Goal: Check status: Check status

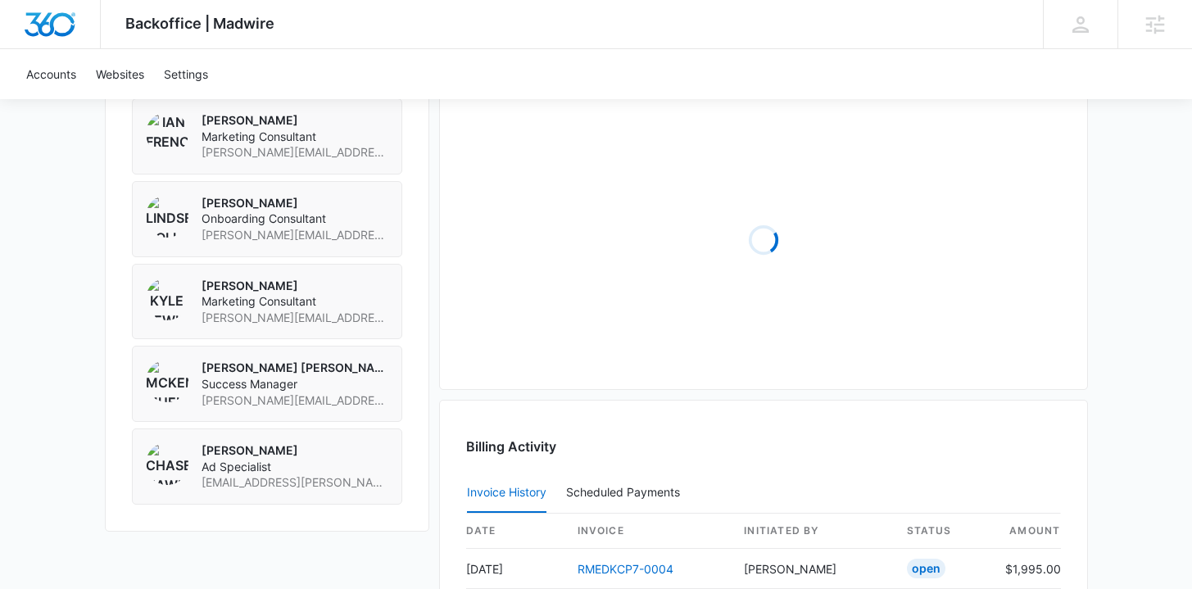
scroll to position [1457, 0]
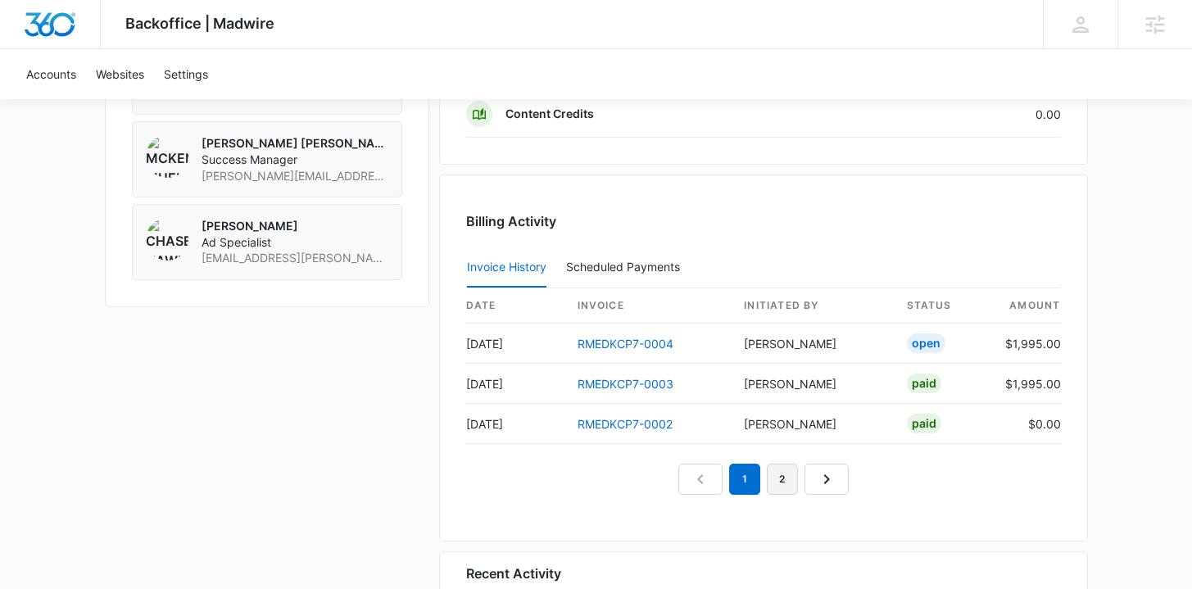
click at [773, 465] on link "2" at bounding box center [782, 479] width 31 height 31
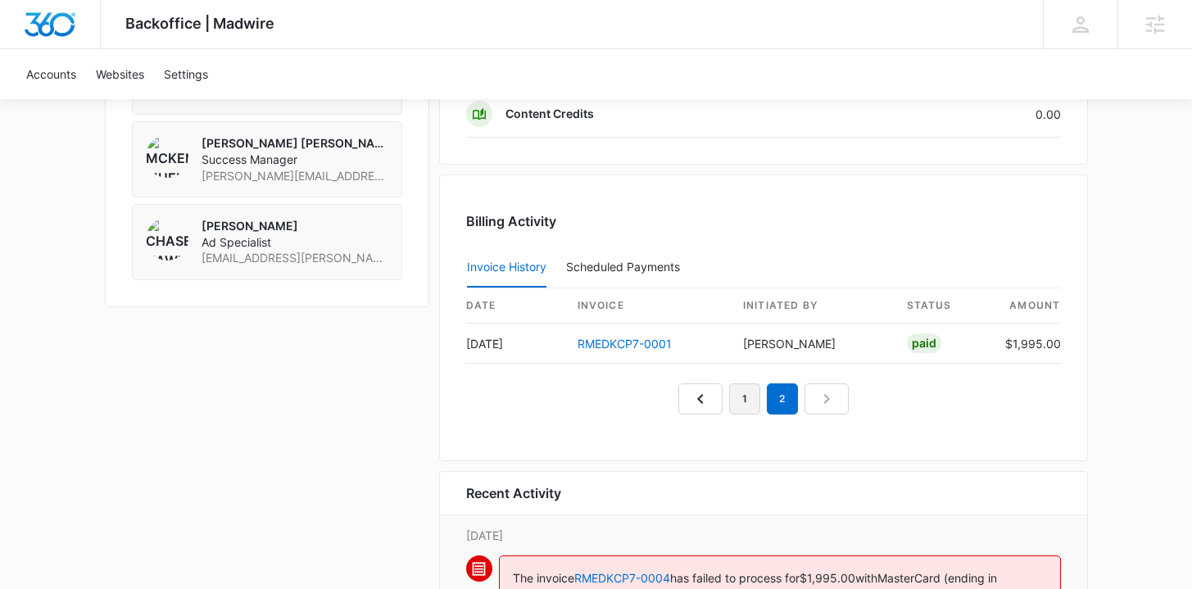
click at [741, 398] on link "1" at bounding box center [744, 398] width 31 height 31
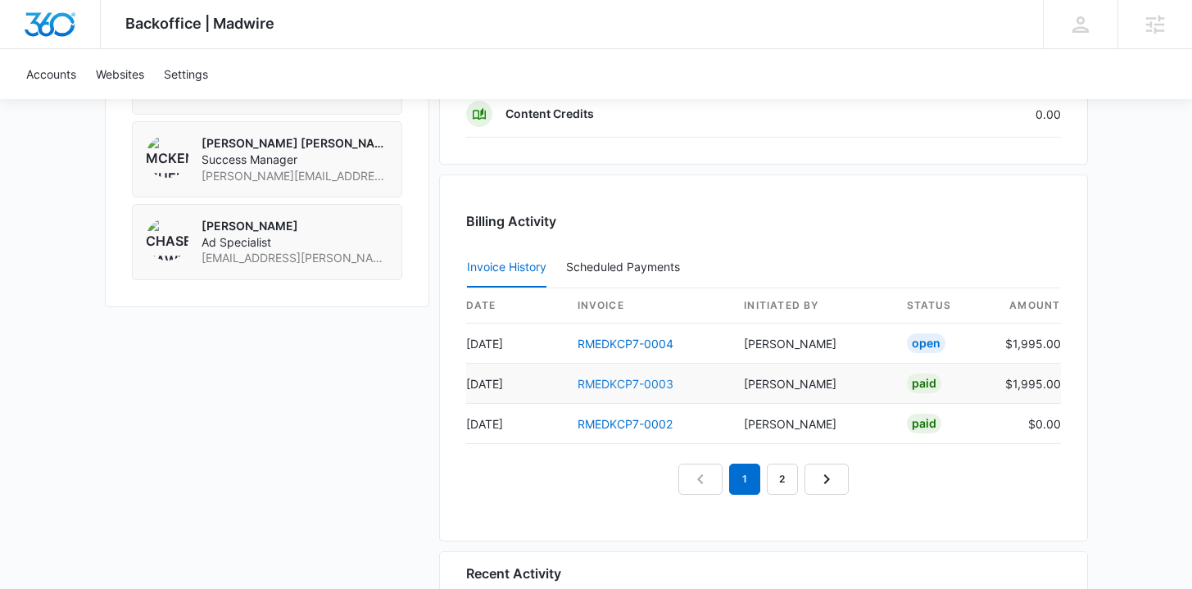
click at [599, 383] on link "RMEDKCP7-0003" at bounding box center [626, 384] width 96 height 14
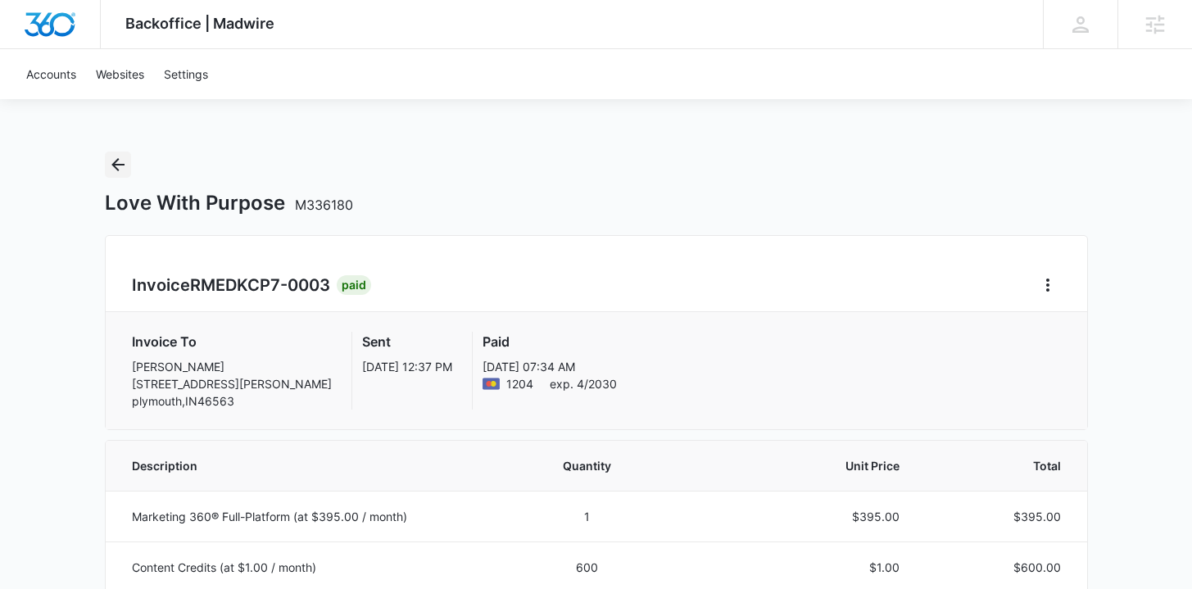
click at [118, 162] on icon "Back" at bounding box center [118, 165] width 20 height 20
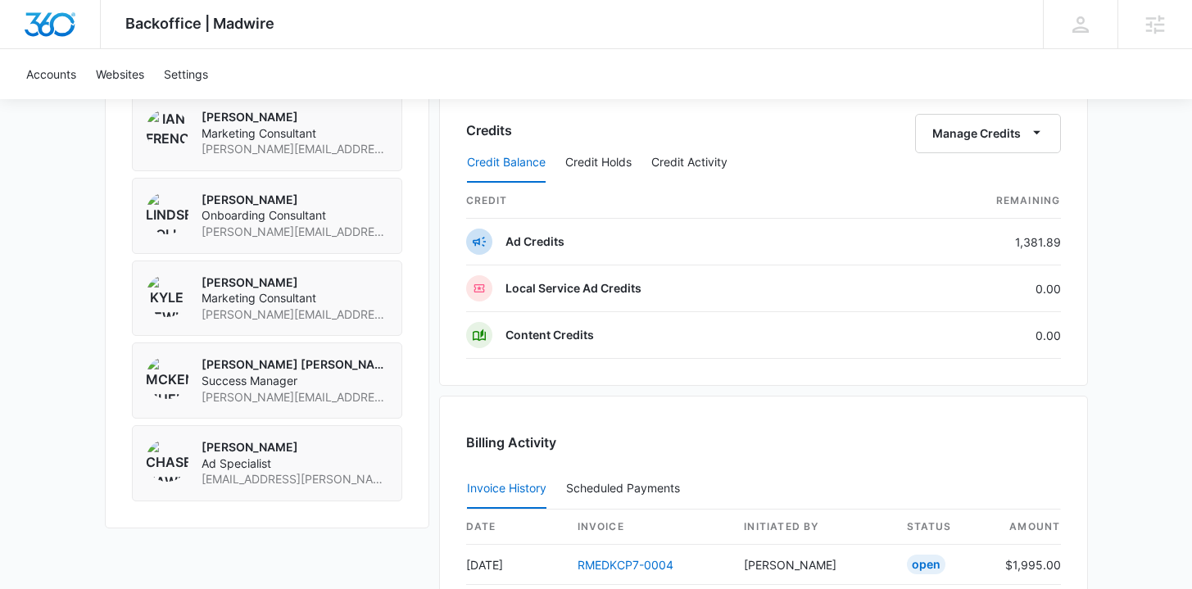
scroll to position [1411, 0]
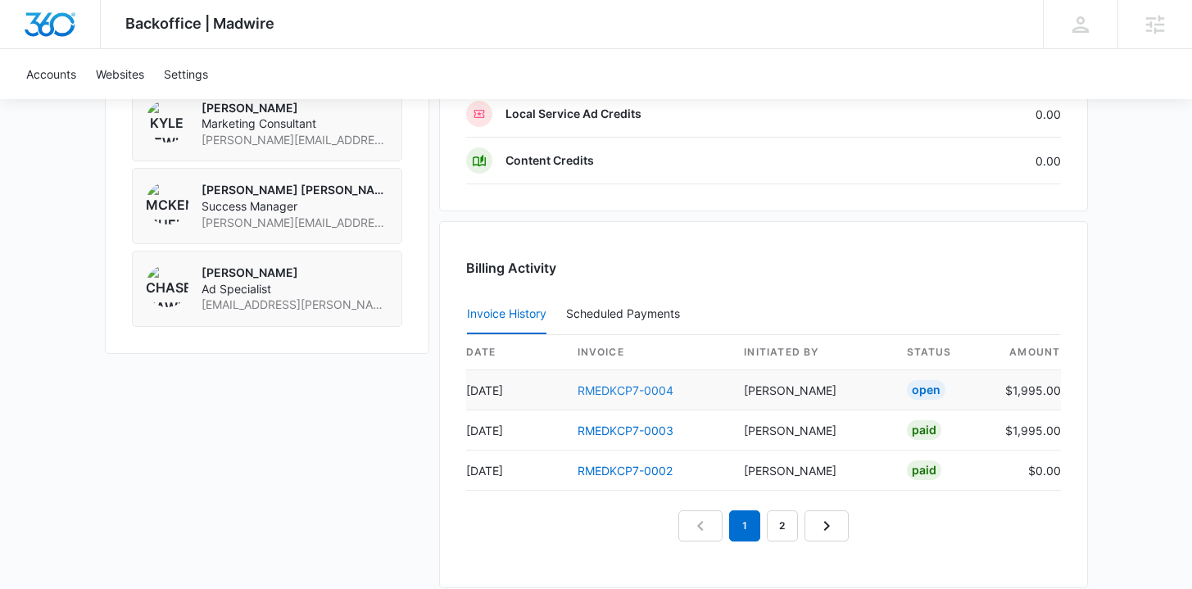
click at [605, 385] on link "RMEDKCP7-0004" at bounding box center [626, 390] width 96 height 14
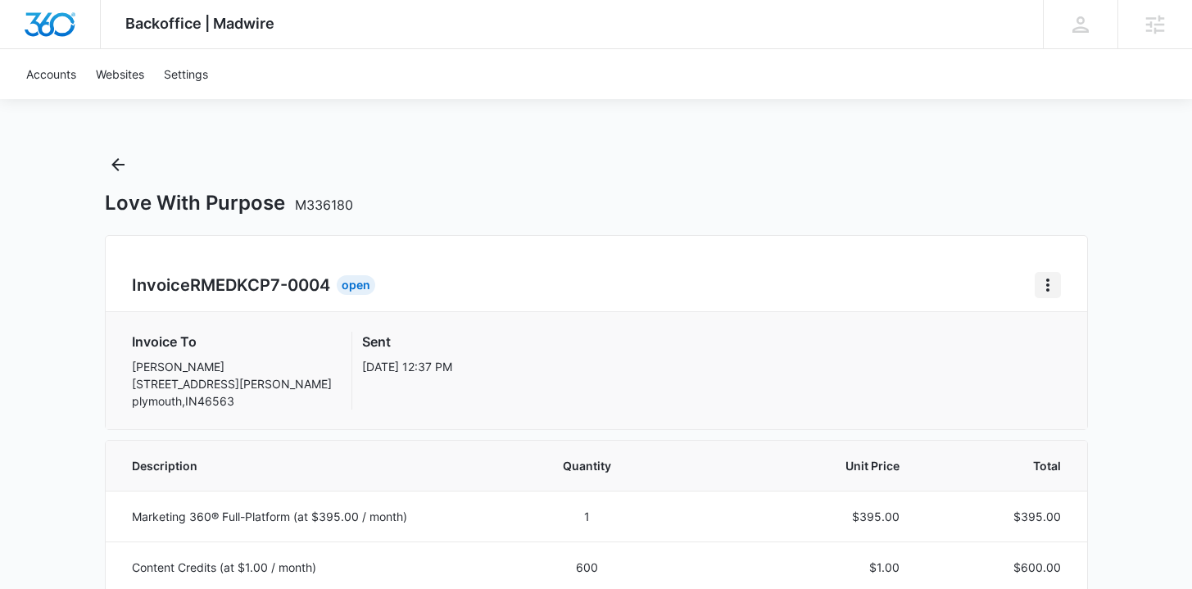
click at [1042, 292] on icon "Home" at bounding box center [1048, 285] width 20 height 20
click at [1049, 350] on button "Retry Payment" at bounding box center [1113, 355] width 154 height 25
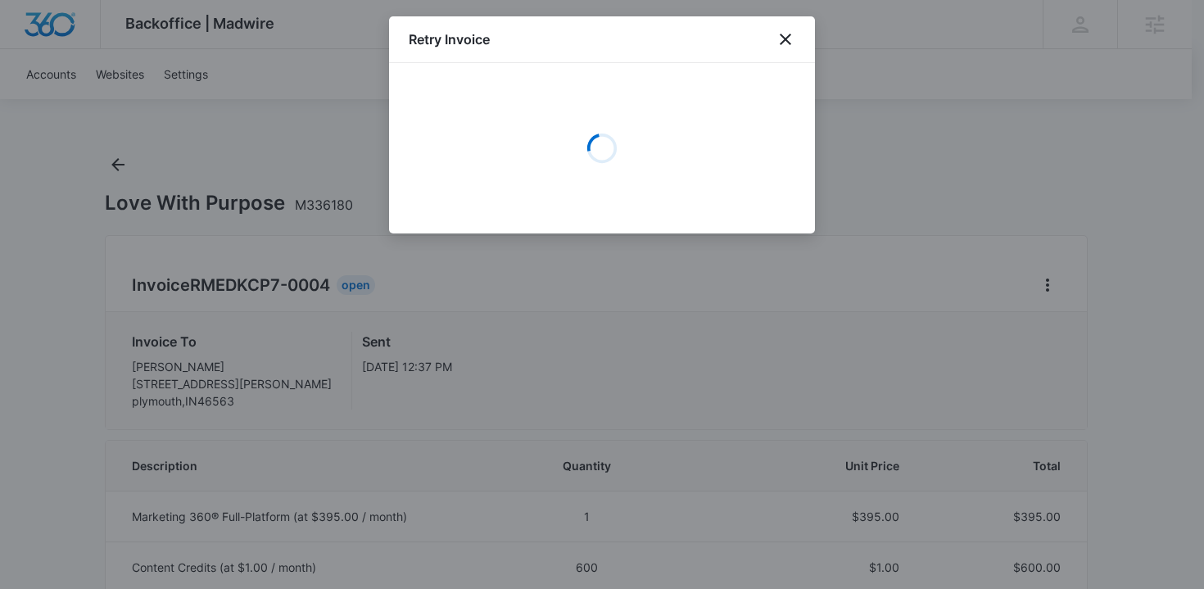
select select "pm_1RvMsuA4n8RTgNjUHDgIThwE"
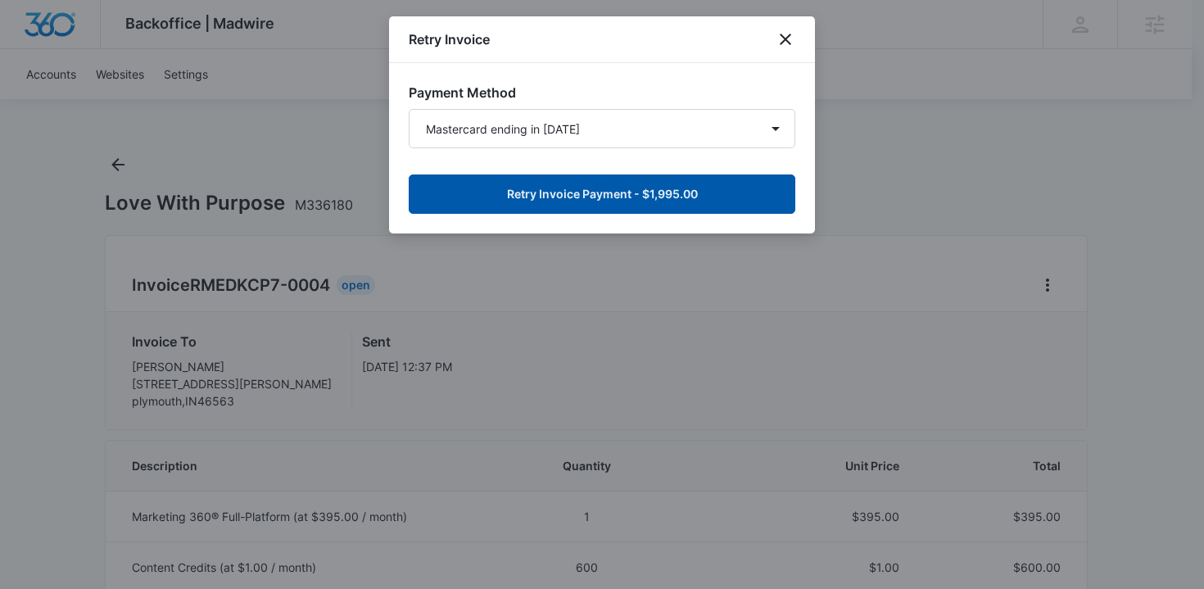
click at [680, 207] on button "Retry Invoice Payment - $1,995.00" at bounding box center [602, 194] width 387 height 39
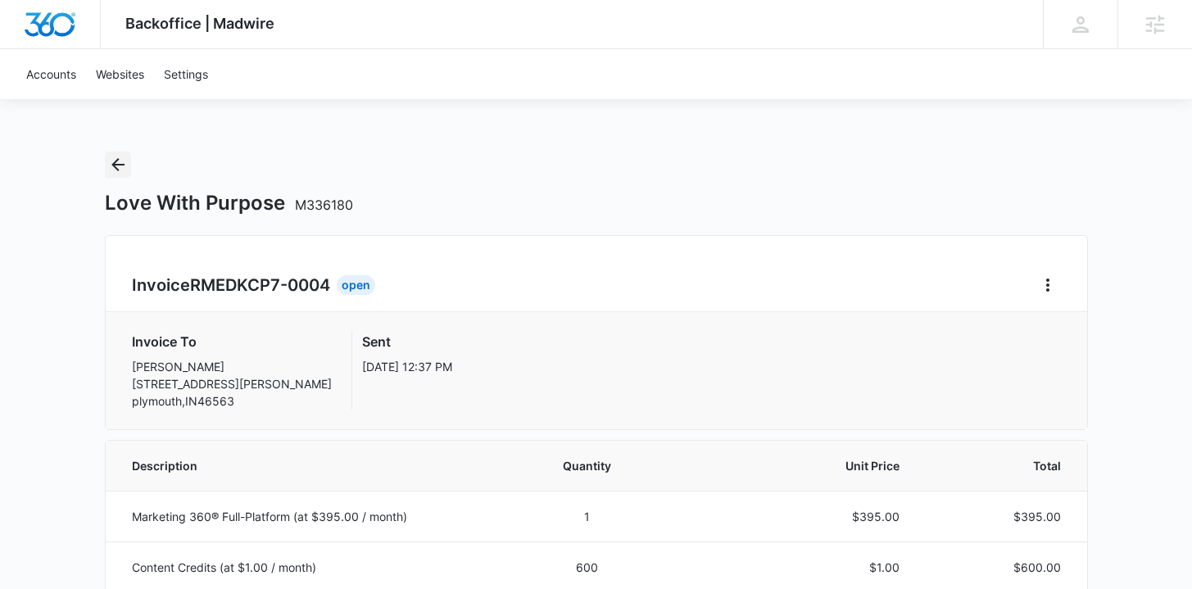
click at [110, 165] on icon "Back" at bounding box center [118, 165] width 20 height 20
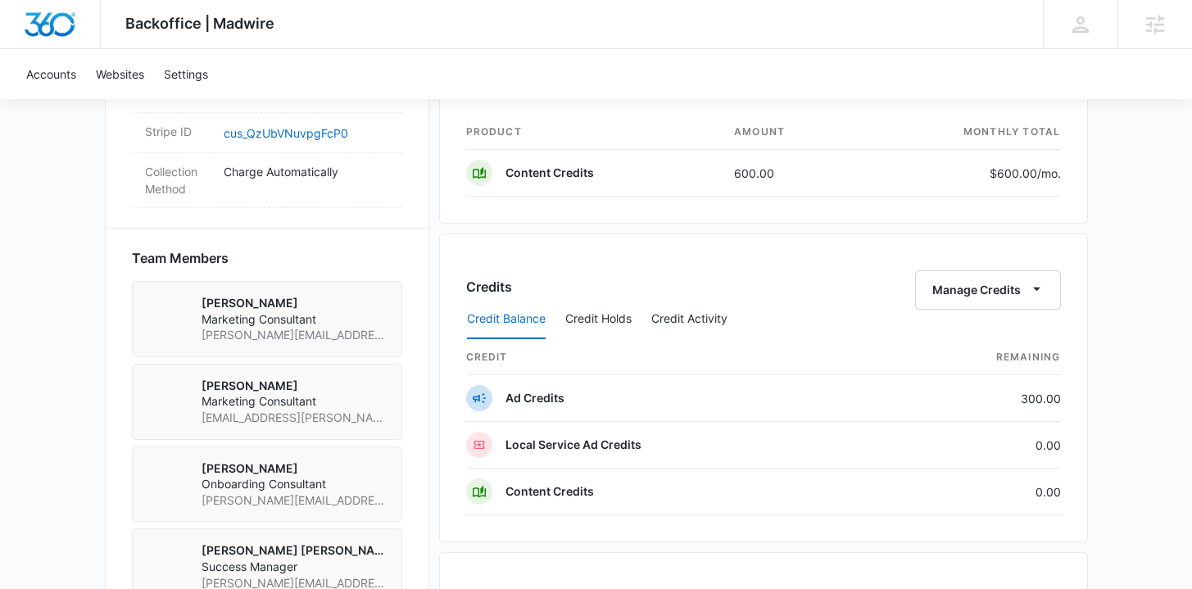
scroll to position [1389, 0]
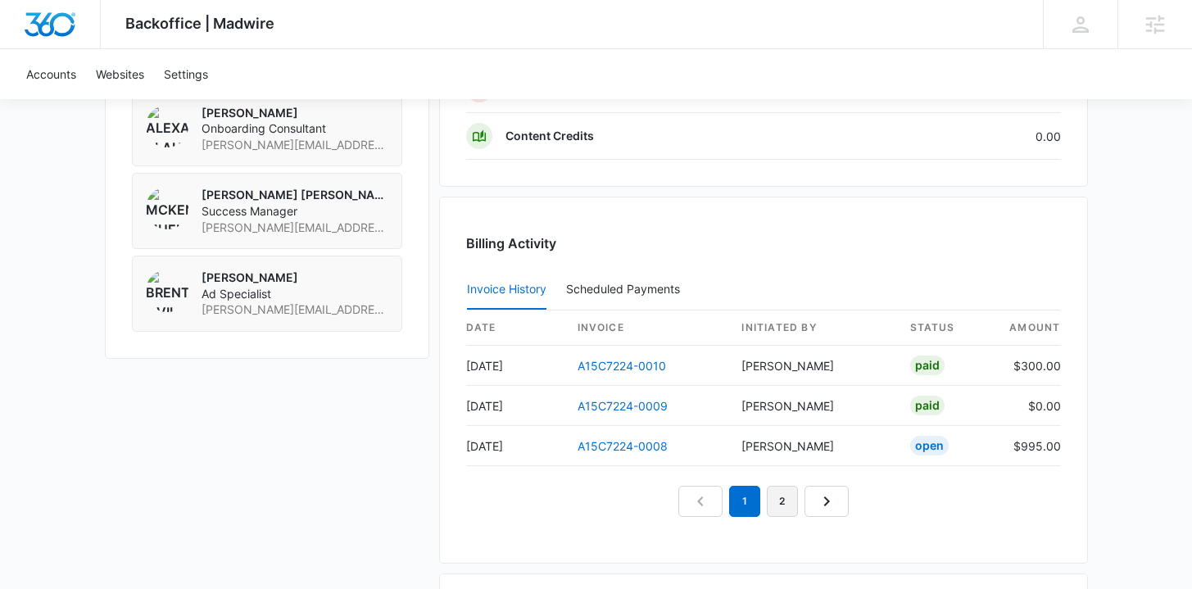
click at [782, 499] on link "2" at bounding box center [782, 501] width 31 height 31
click at [791, 498] on link "3" at bounding box center [801, 501] width 31 height 31
click at [612, 360] on link "A15C7224-0004" at bounding box center [623, 366] width 90 height 14
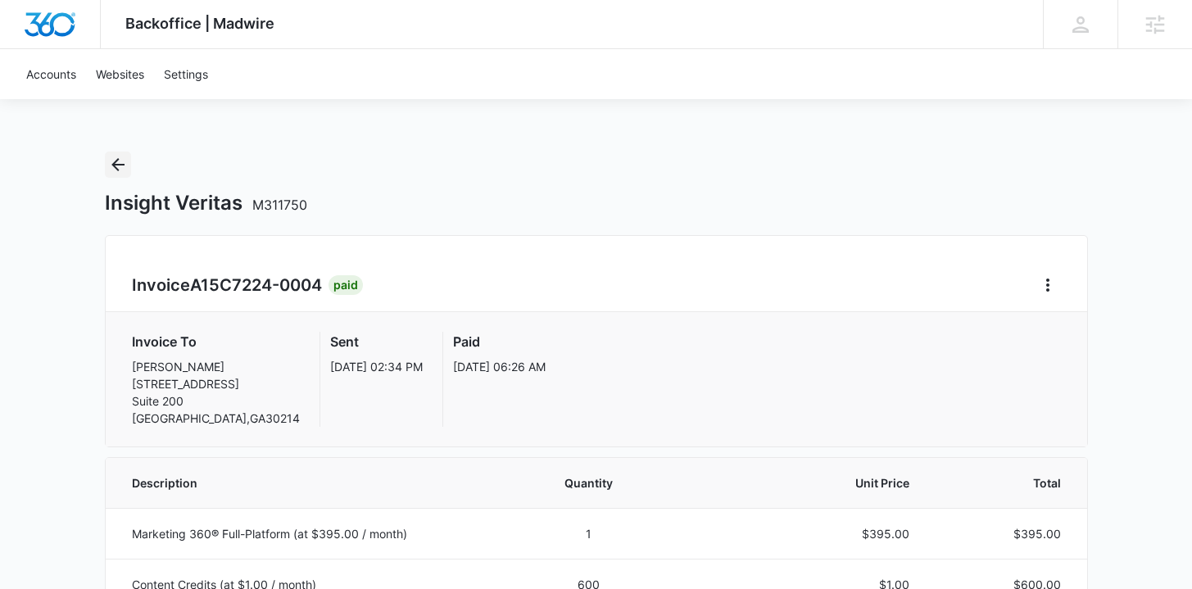
click at [124, 165] on icon "Back" at bounding box center [117, 164] width 13 height 13
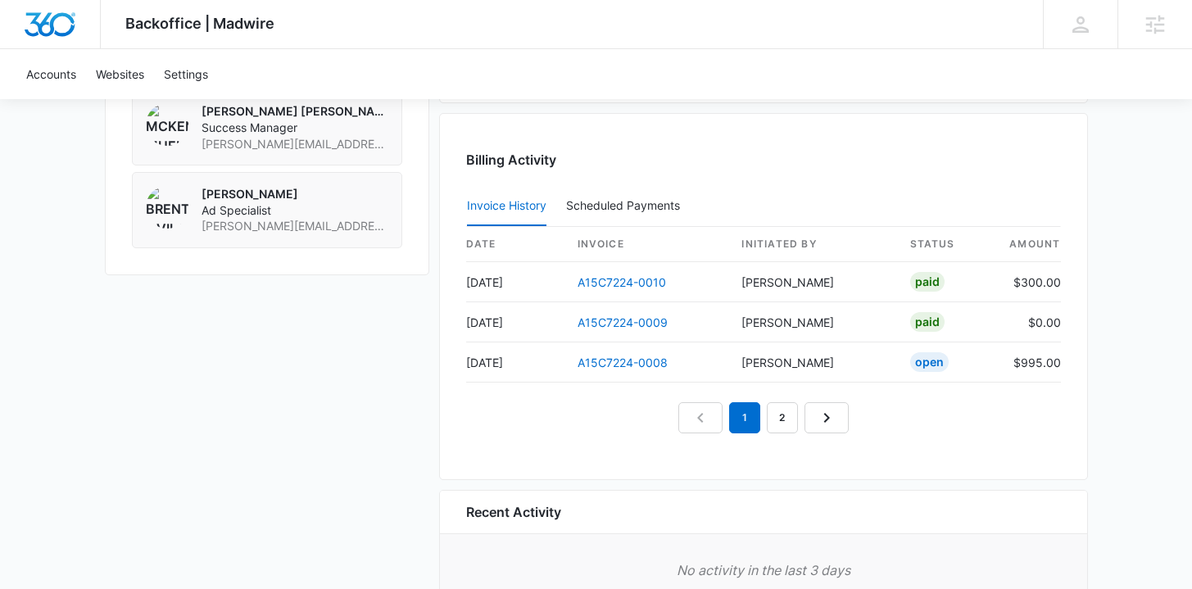
scroll to position [1571, 0]
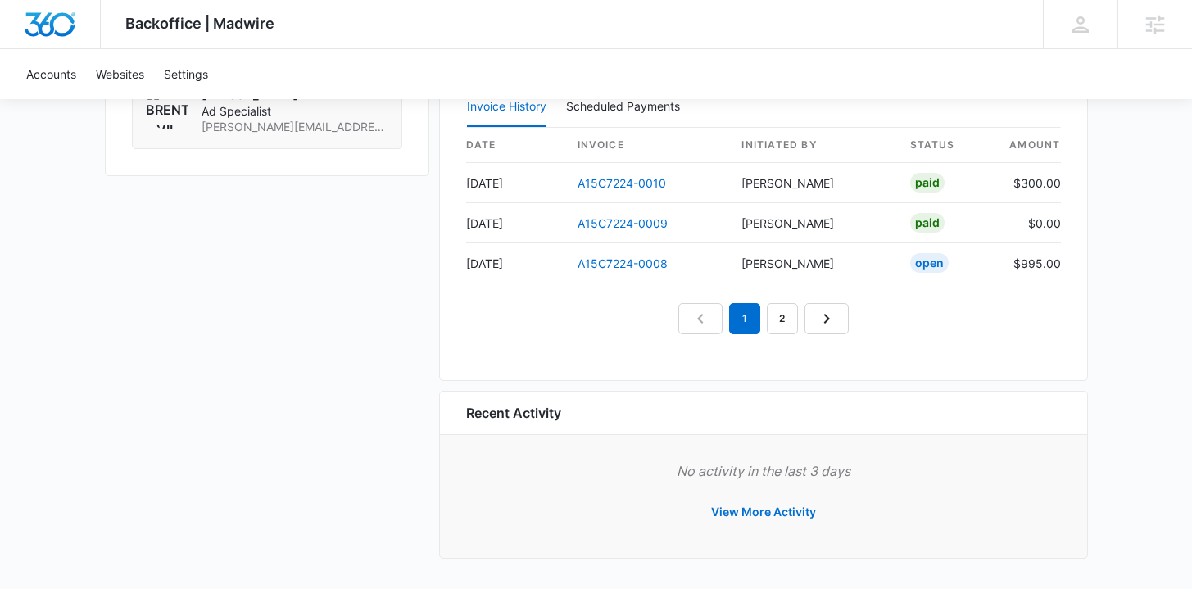
click at [695, 311] on nav "1 2" at bounding box center [763, 318] width 170 height 31
click at [783, 314] on link "2" at bounding box center [782, 318] width 31 height 31
click at [710, 312] on link "1" at bounding box center [725, 318] width 31 height 31
click at [610, 186] on link "A15C7224-0010" at bounding box center [622, 183] width 88 height 14
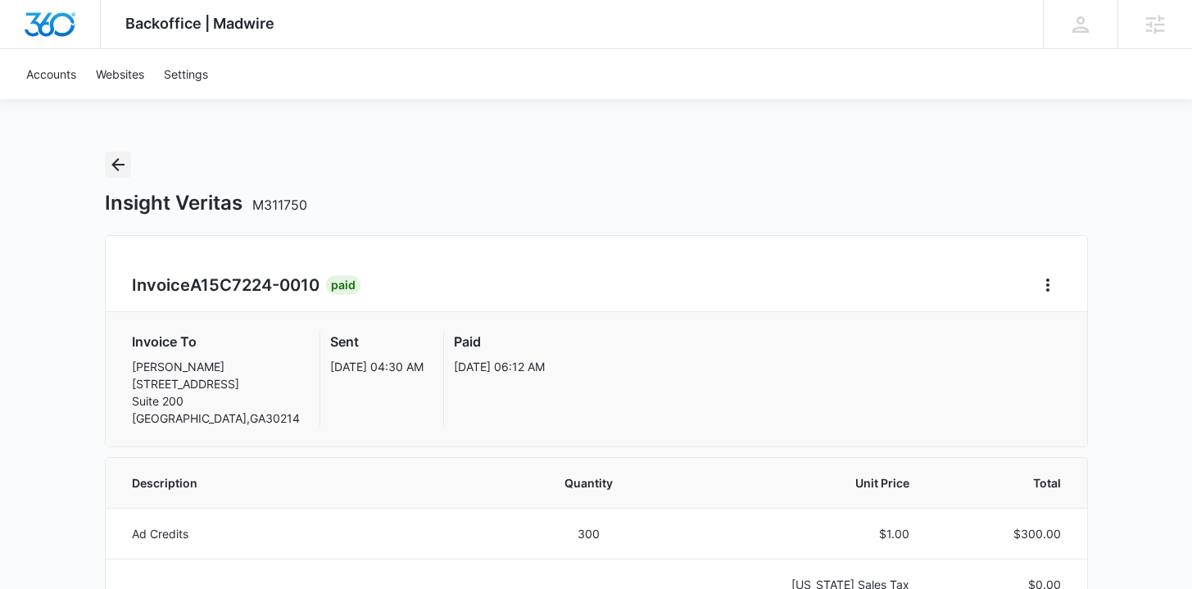
click at [119, 168] on icon "Back" at bounding box center [118, 165] width 20 height 20
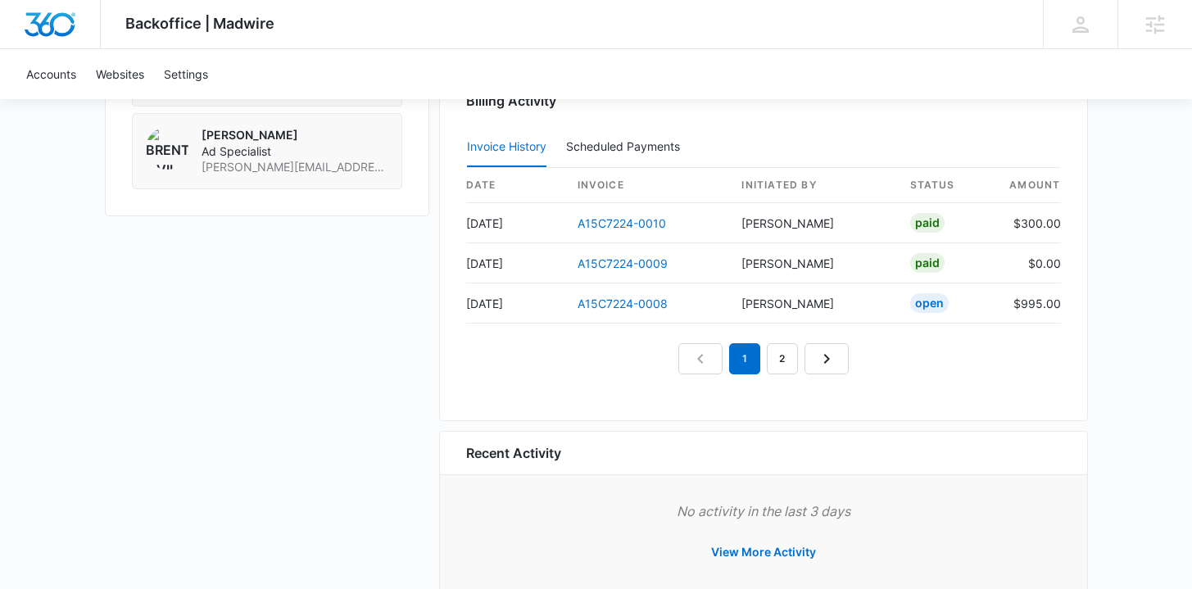
scroll to position [1571, 0]
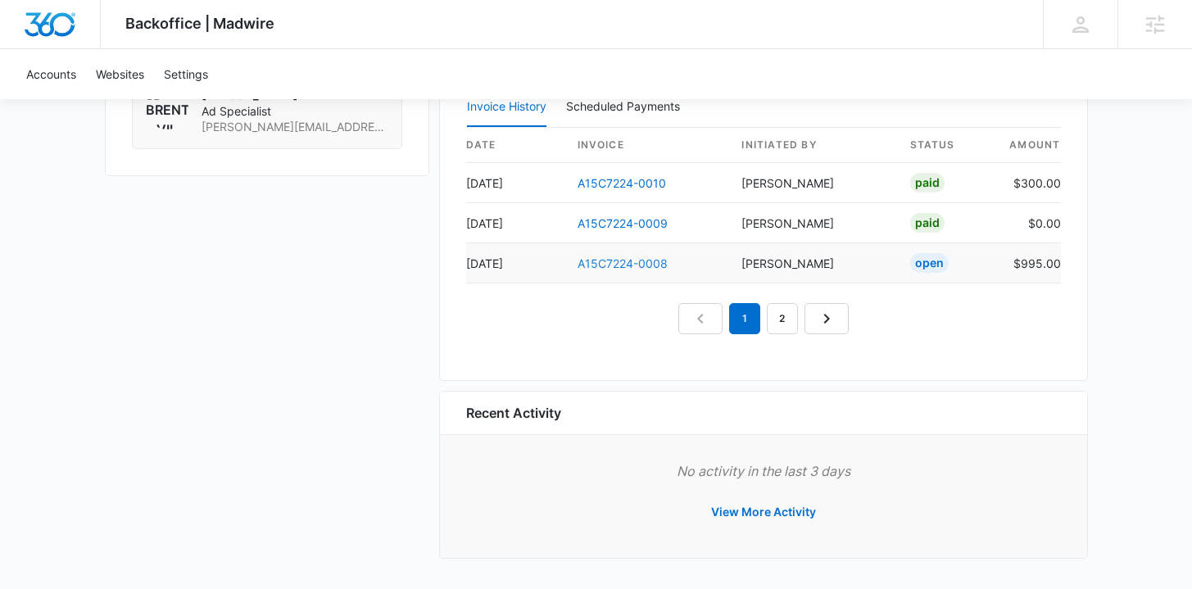
click at [624, 261] on link "A15C7224-0008" at bounding box center [623, 263] width 90 height 14
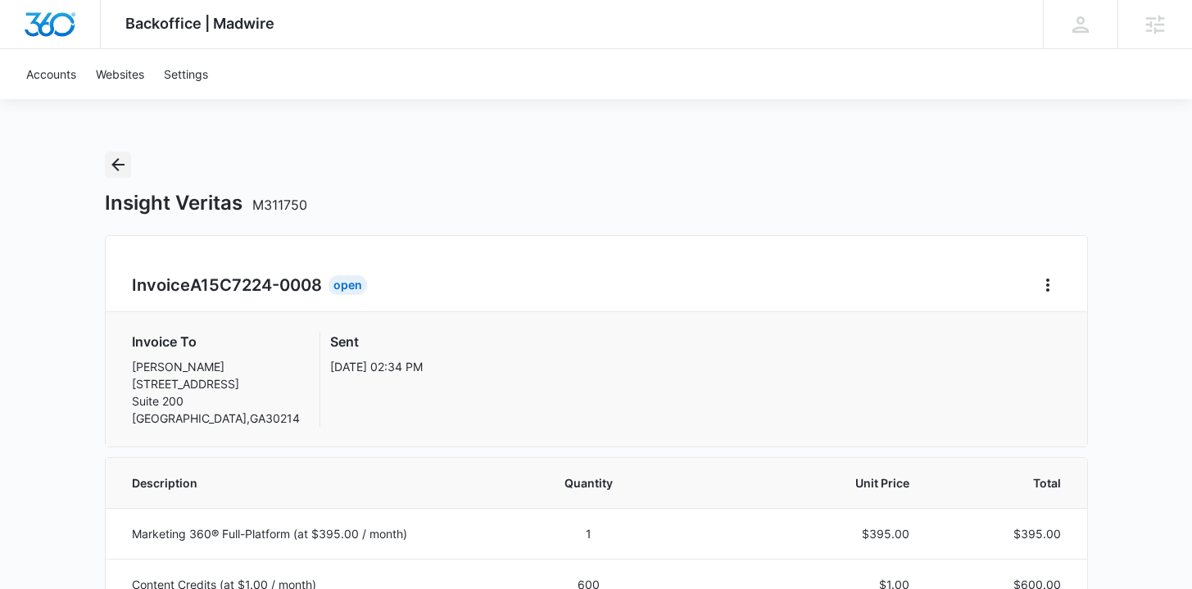
click at [117, 169] on icon "Back" at bounding box center [118, 165] width 20 height 20
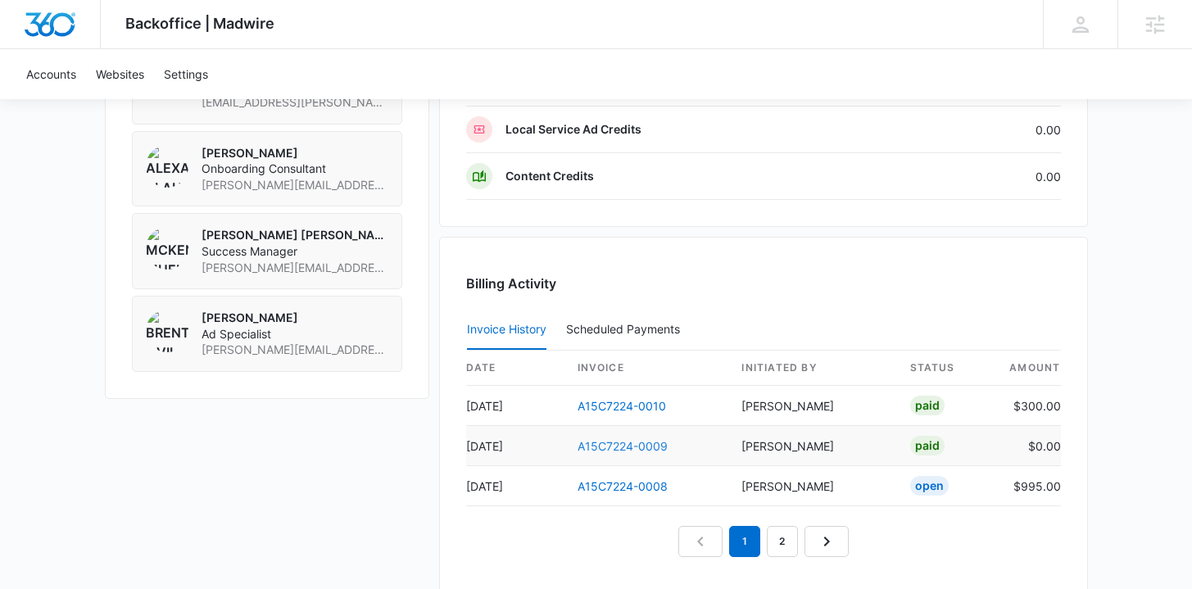
scroll to position [1356, 0]
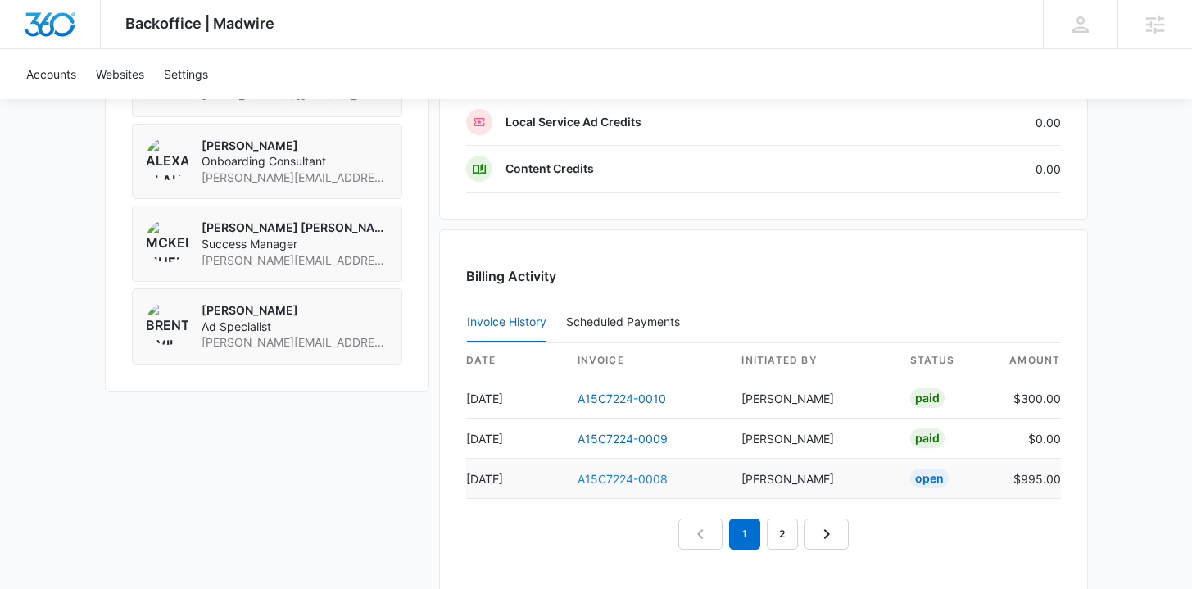
click at [619, 473] on link "A15C7224-0008" at bounding box center [623, 479] width 90 height 14
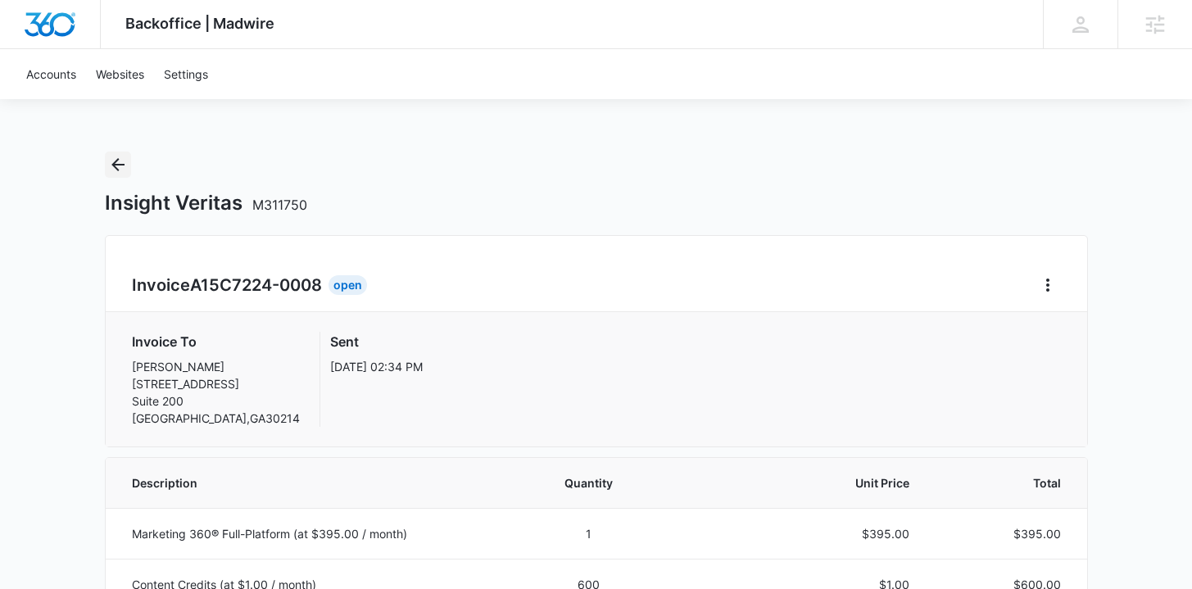
click at [118, 171] on icon "Back" at bounding box center [118, 165] width 20 height 20
